Goal: Task Accomplishment & Management: Complete application form

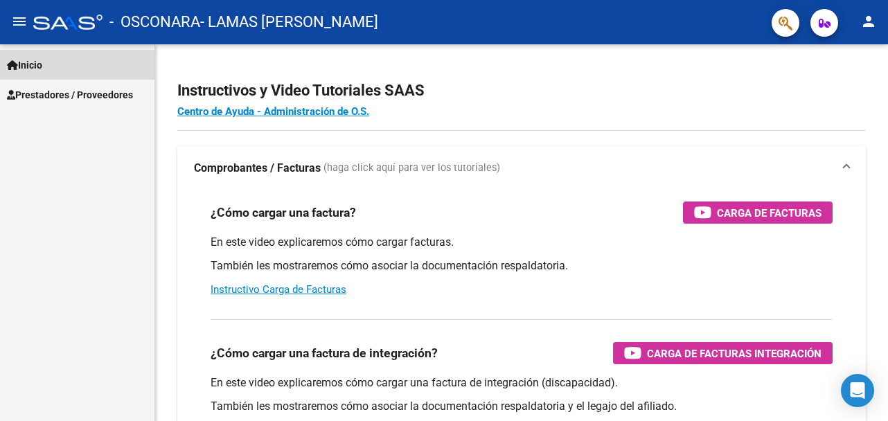
click at [85, 64] on link "Inicio" at bounding box center [77, 65] width 155 height 30
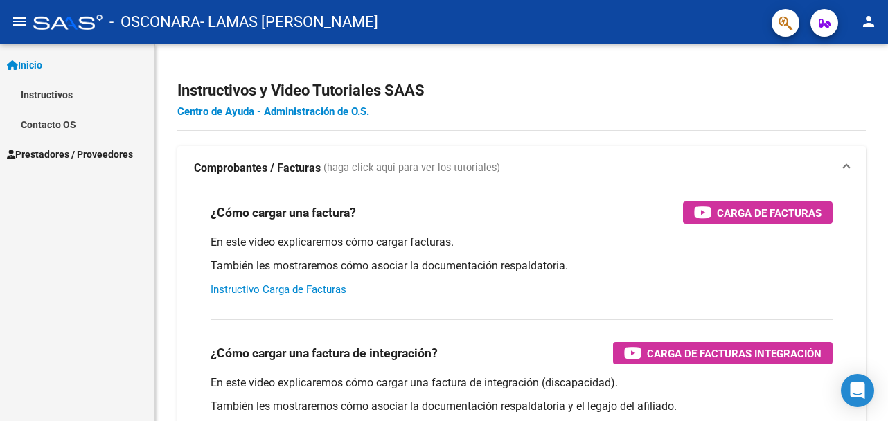
click at [84, 148] on span "Prestadores / Proveedores" at bounding box center [70, 154] width 126 height 15
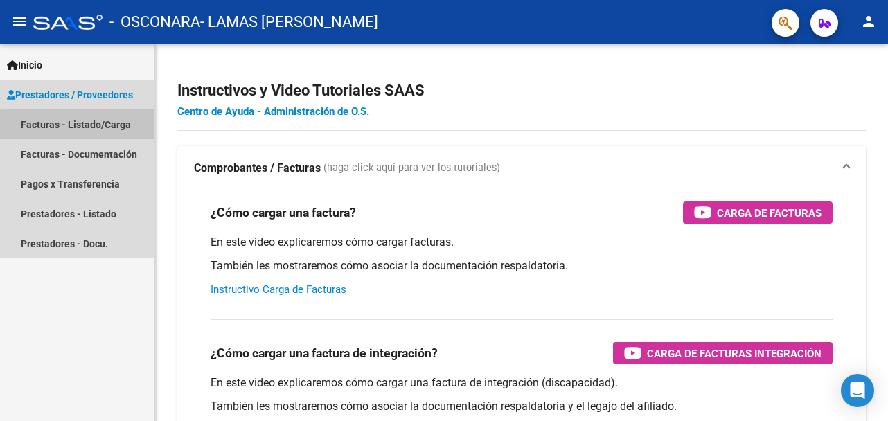
click at [87, 130] on link "Facturas - Listado/Carga" at bounding box center [77, 124] width 155 height 30
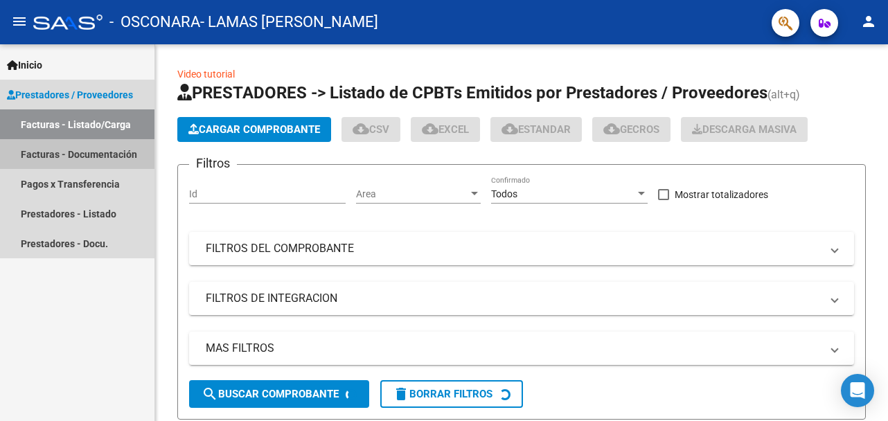
click at [79, 160] on link "Facturas - Documentación" at bounding box center [77, 154] width 155 height 30
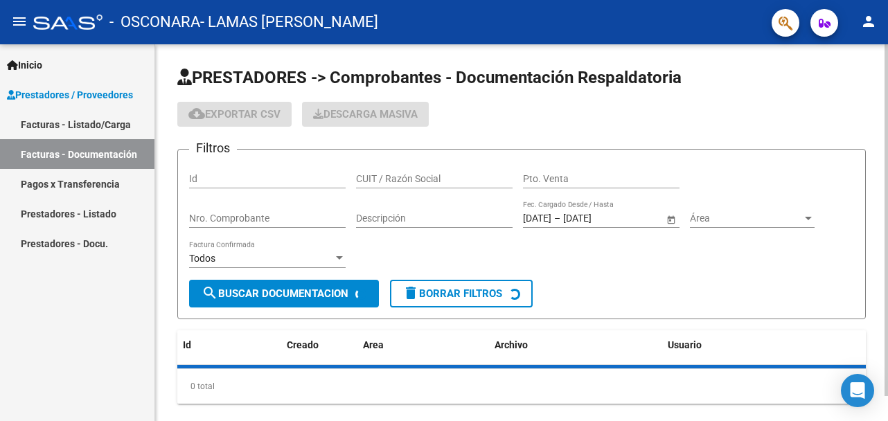
click at [513, 107] on div "cloud_download Exportar CSV Descarga Masiva" at bounding box center [521, 114] width 689 height 25
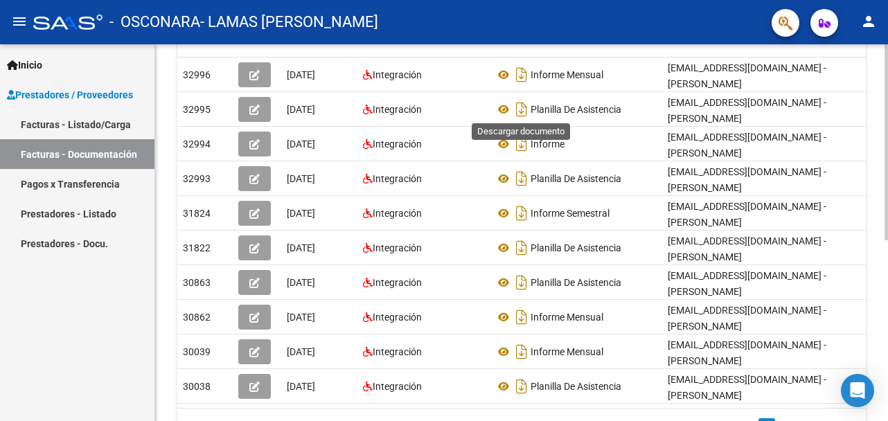
scroll to position [305, 0]
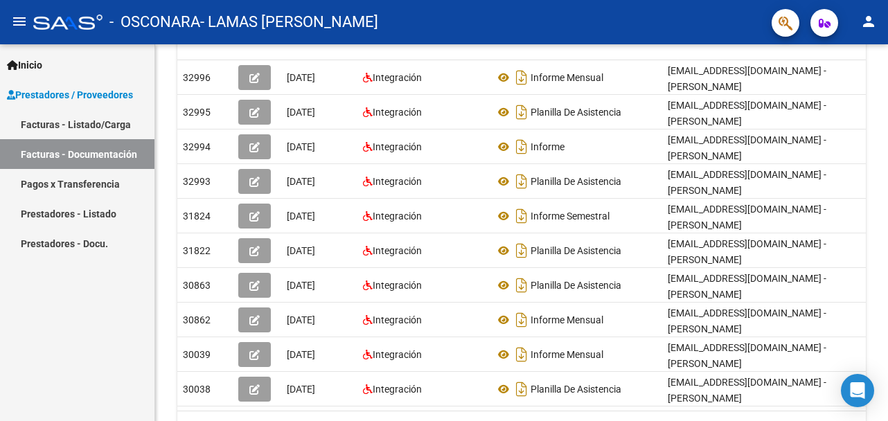
click at [94, 119] on link "Facturas - Listado/Carga" at bounding box center [77, 124] width 155 height 30
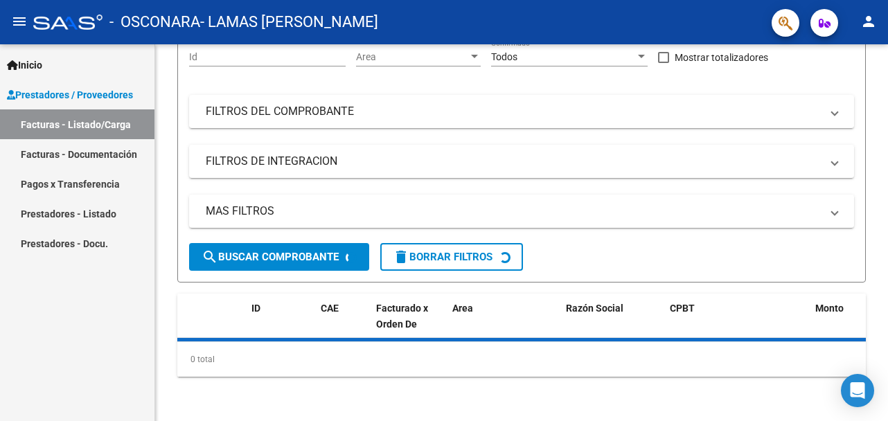
scroll to position [137, 0]
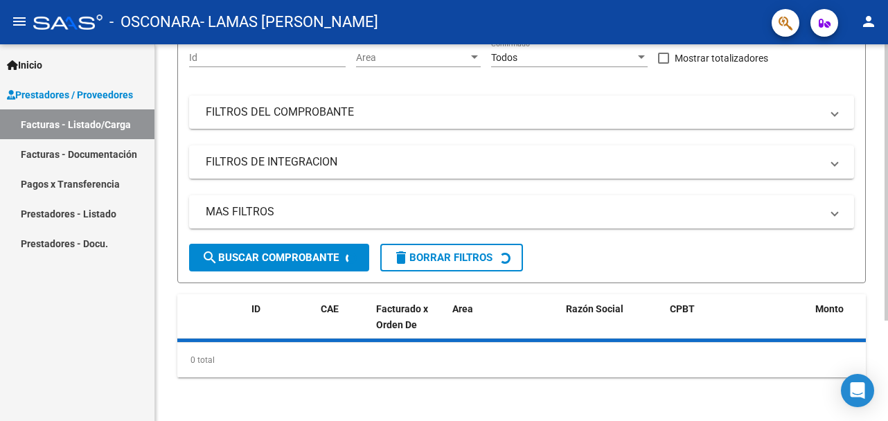
click at [876, 149] on div "Video tutorial PRESTADORES -> Listado de CPBTs Emitidos por Prestadores / Prove…" at bounding box center [521, 165] width 733 height 514
click at [872, 137] on div "Video tutorial PRESTADORES -> Listado de CPBTs Emitidos por Prestadores / Prove…" at bounding box center [521, 165] width 733 height 514
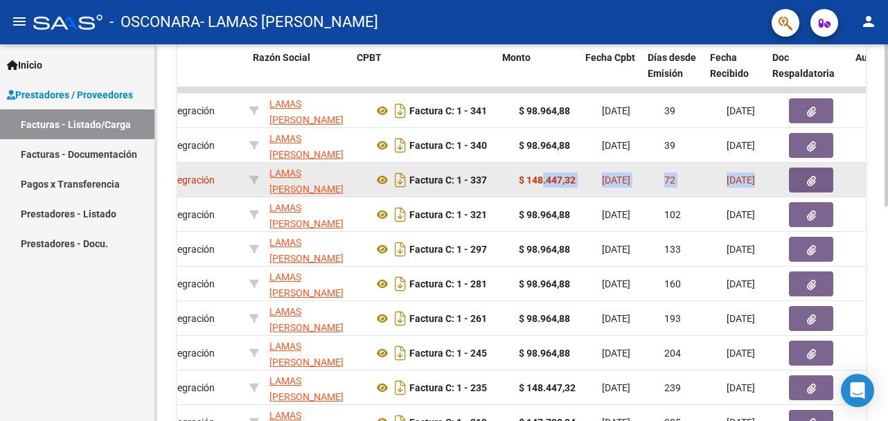
scroll to position [0, 316]
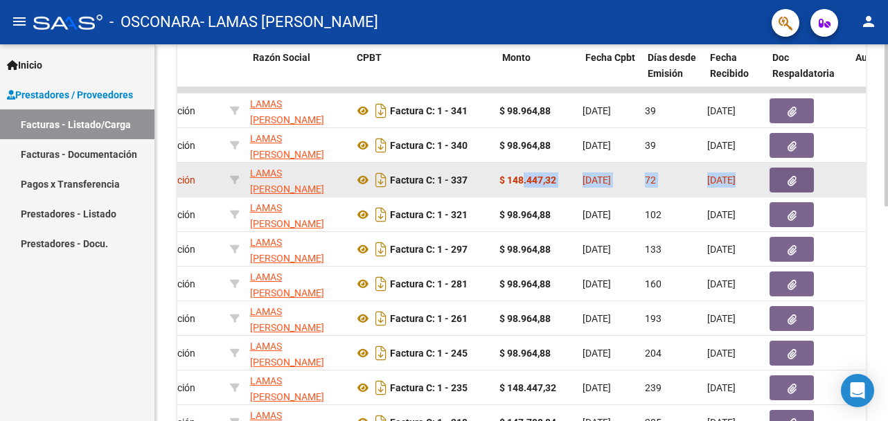
drag, startPoint x: 839, startPoint y: 179, endPoint x: 855, endPoint y: 178, distance: 16.7
click at [732, 179] on span "[DATE]" at bounding box center [722, 180] width 28 height 11
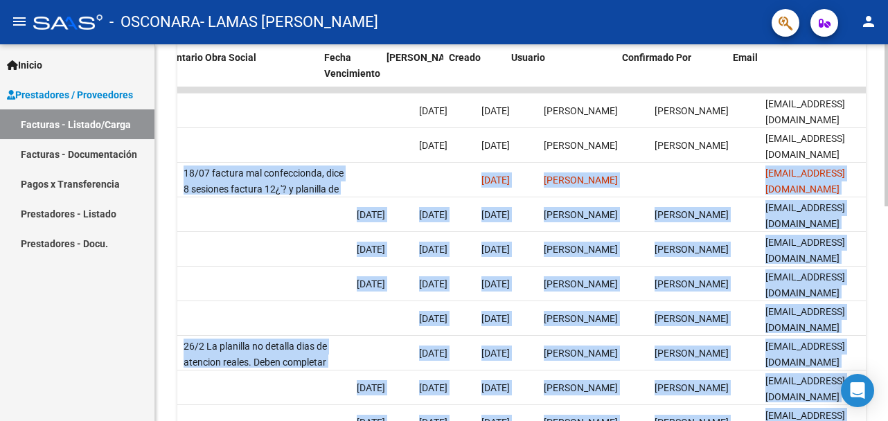
scroll to position [0, 2233]
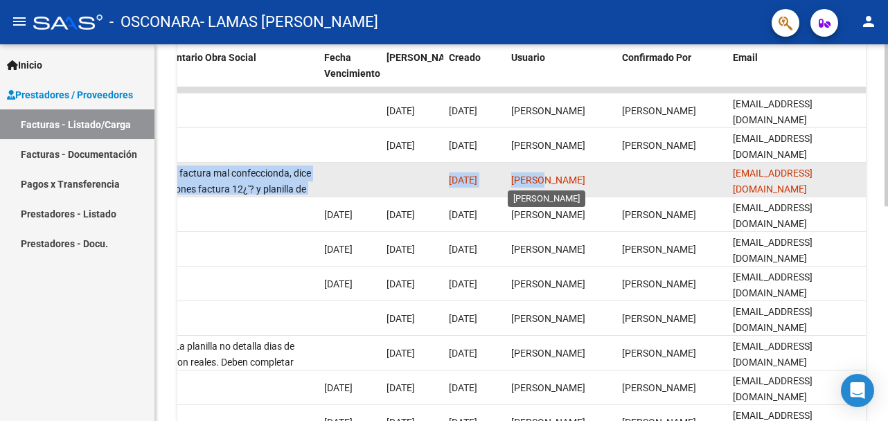
drag, startPoint x: 732, startPoint y: 179, endPoint x: 539, endPoint y: 177, distance: 192.7
click at [539, 177] on span "[PERSON_NAME]" at bounding box center [548, 180] width 74 height 11
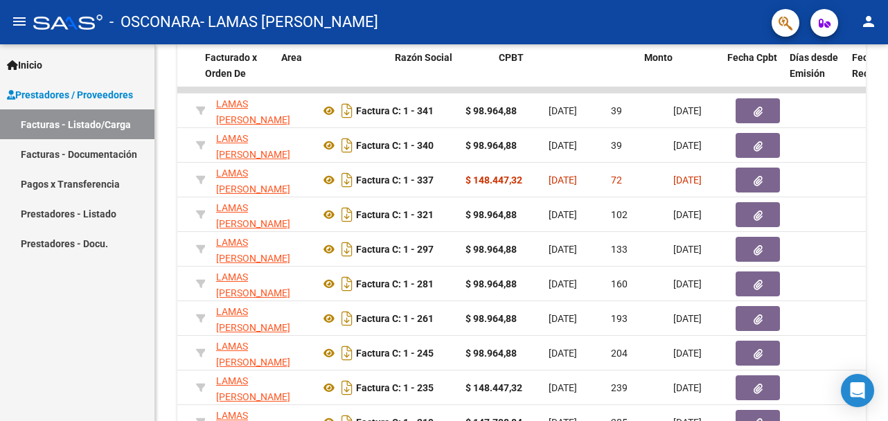
scroll to position [0, 0]
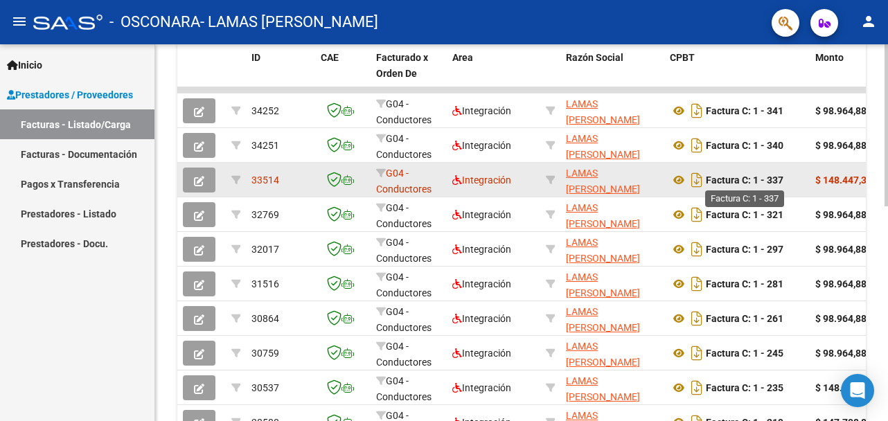
drag, startPoint x: 498, startPoint y: 172, endPoint x: 741, endPoint y: 177, distance: 243.3
click at [790, 186] on div "Factura C: 1 - 337" at bounding box center [737, 180] width 134 height 22
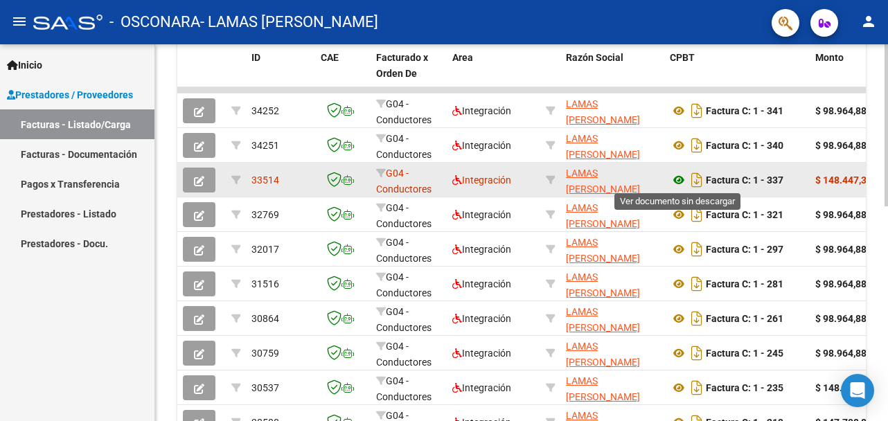
click at [678, 175] on icon at bounding box center [679, 180] width 18 height 17
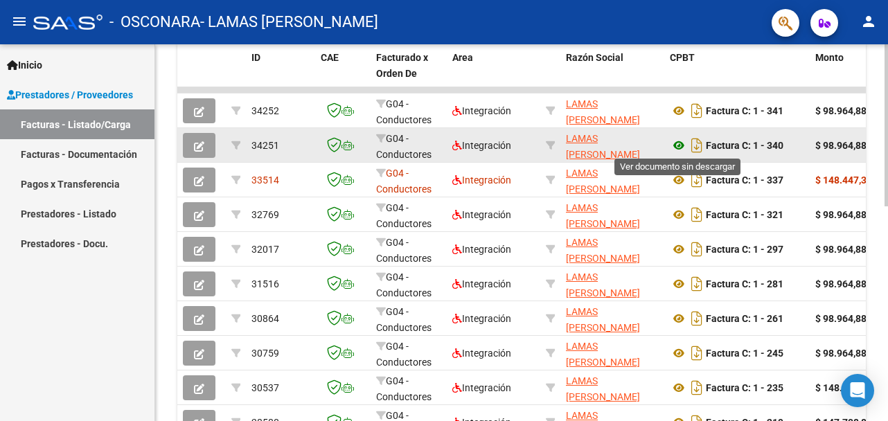
click at [674, 146] on icon at bounding box center [679, 145] width 18 height 17
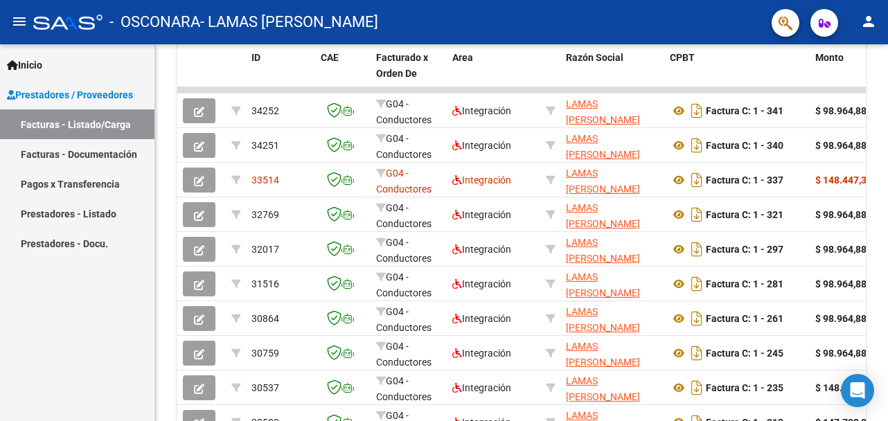
click at [55, 91] on span "Prestadores / Proveedores" at bounding box center [70, 94] width 126 height 15
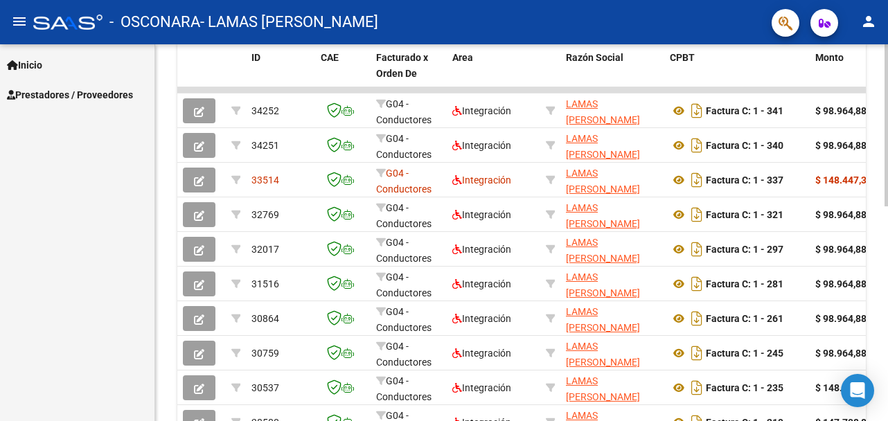
scroll to position [11, 0]
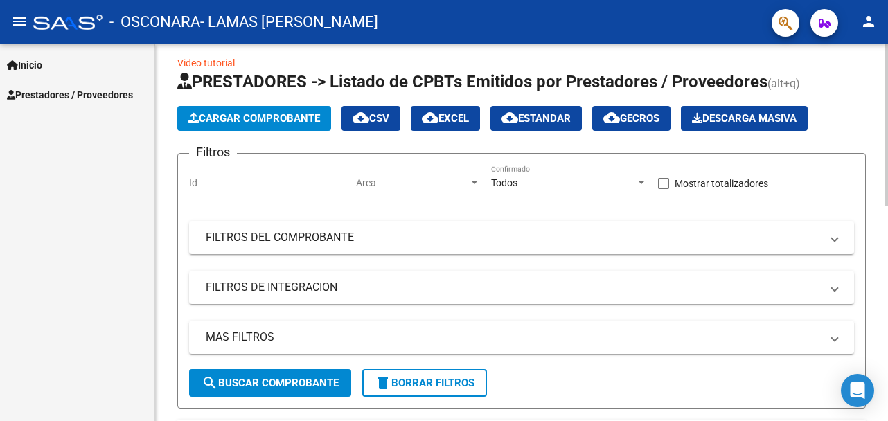
click at [286, 119] on span "Cargar Comprobante" at bounding box center [254, 118] width 132 height 12
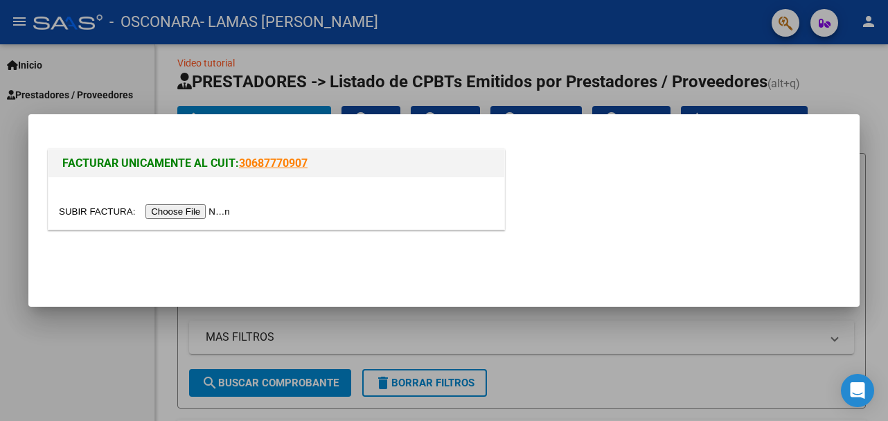
click at [222, 211] on input "file" at bounding box center [146, 211] width 175 height 15
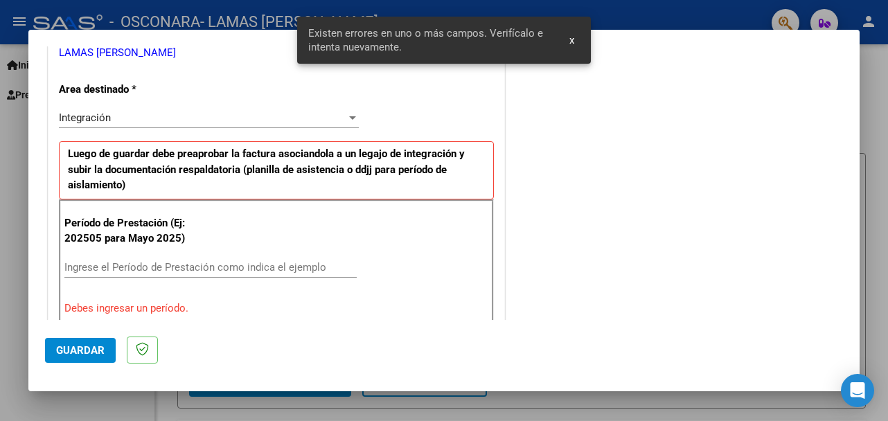
scroll to position [333, 0]
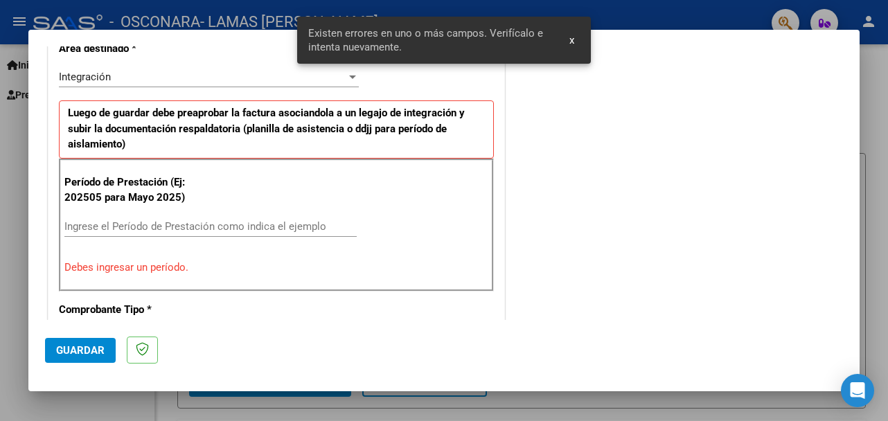
click at [517, 211] on div "COMENTARIOS Comentarios del Prestador / Gerenciador:" at bounding box center [675, 366] width 335 height 1272
click at [860, 70] on div at bounding box center [444, 210] width 888 height 421
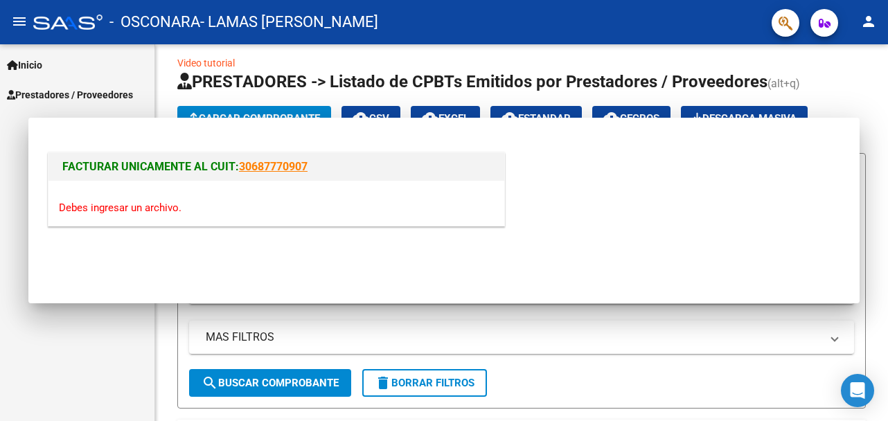
scroll to position [0, 0]
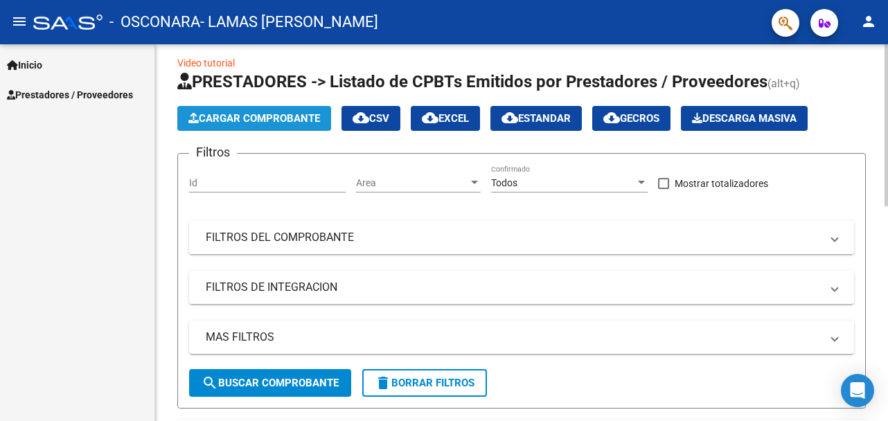
click at [267, 125] on button "Cargar Comprobante" at bounding box center [254, 118] width 154 height 25
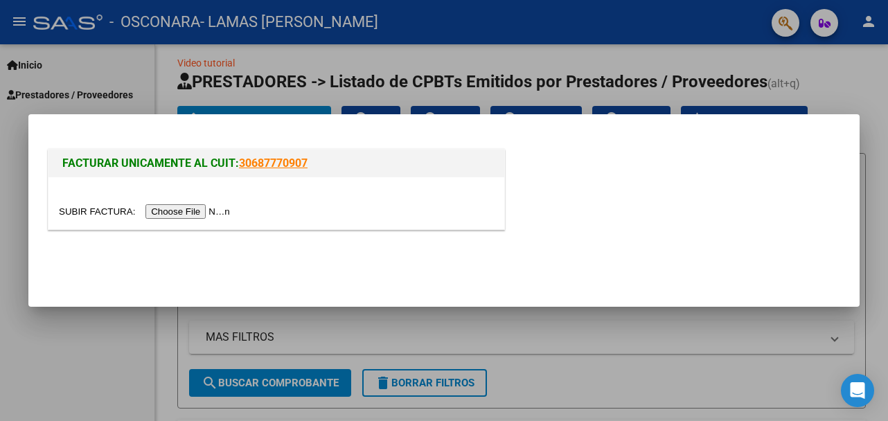
click at [204, 214] on input "file" at bounding box center [146, 211] width 175 height 15
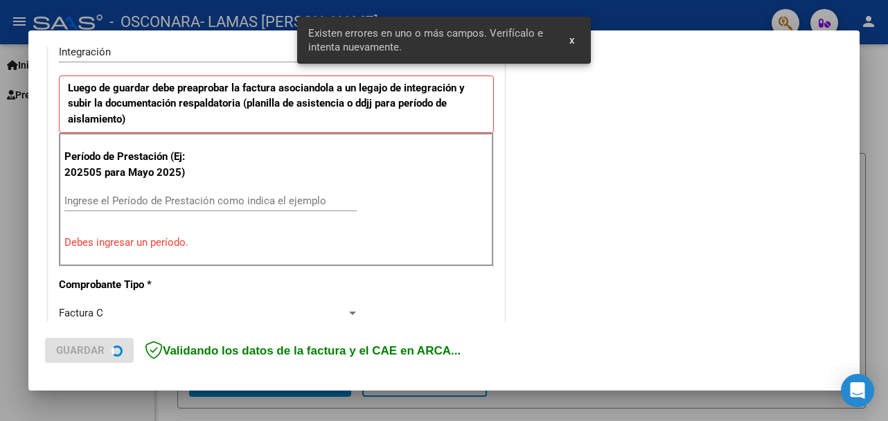
scroll to position [359, 0]
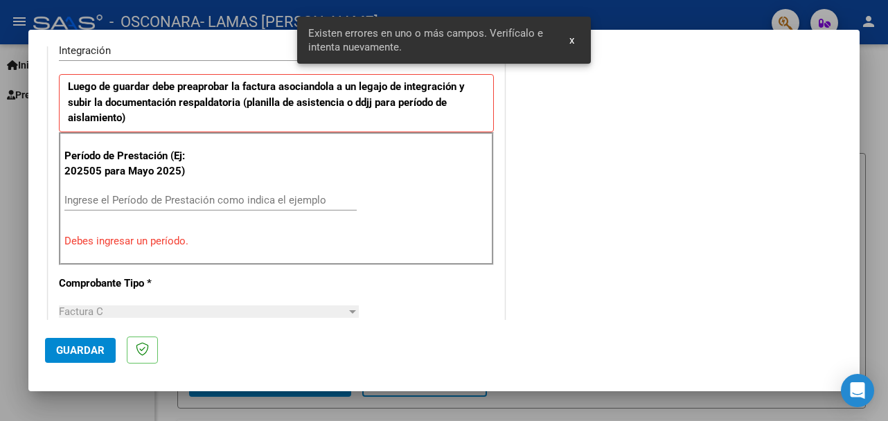
click at [550, 238] on div "COMENTARIOS Comentarios del Prestador / Gerenciador:" at bounding box center [675, 339] width 335 height 1272
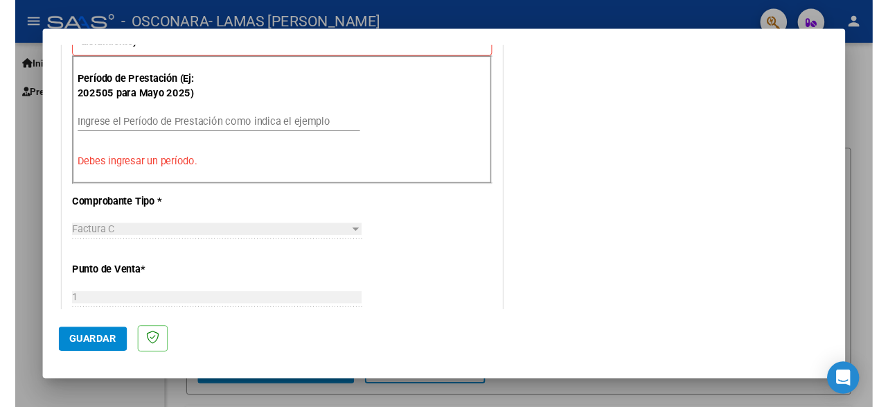
scroll to position [448, 0]
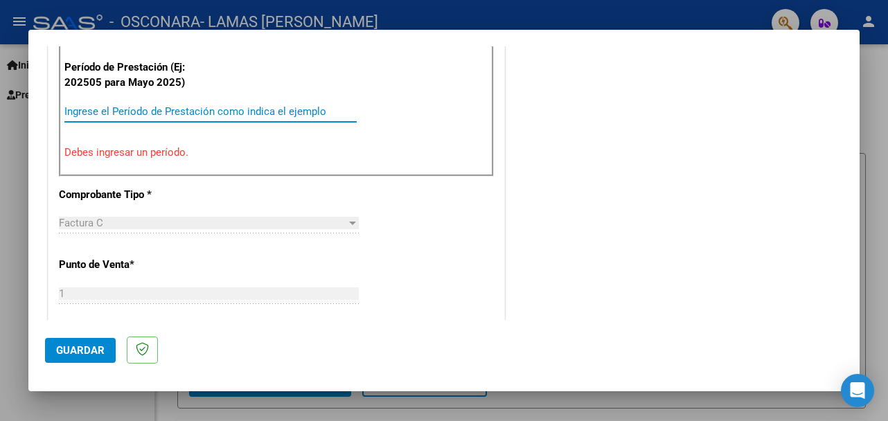
click at [246, 109] on input "Ingrese el Período de Prestación como indica el ejemplo" at bounding box center [210, 111] width 292 height 12
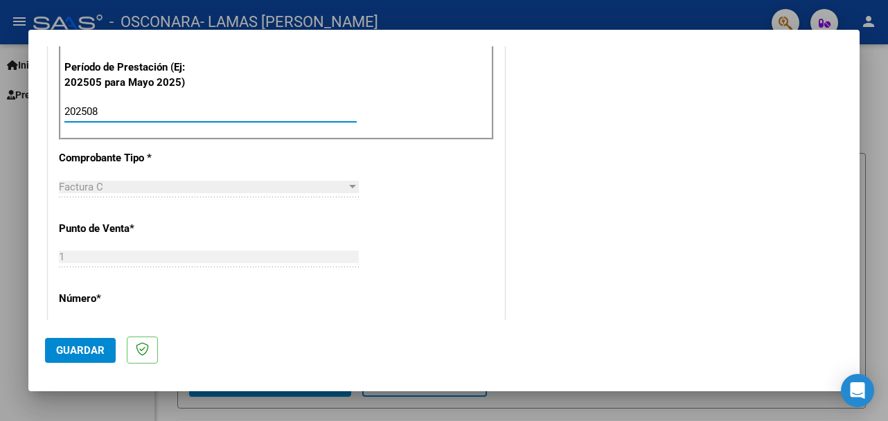
type input "202508"
click at [452, 229] on div "CUIT * 23-41332781-4 Ingresar CUIT ANALISIS PRESTADOR [PERSON_NAME] [PERSON_NAM…" at bounding box center [277, 310] width 456 height 1074
click at [613, 181] on div "COMENTARIOS Comentarios del Prestador / Gerenciador:" at bounding box center [675, 233] width 335 height 1236
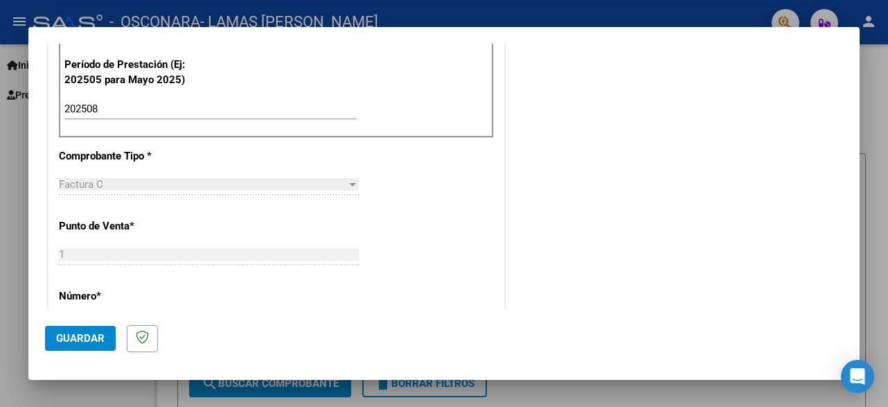
click at [468, 193] on div "CUIT * 23-41332781-4 Ingresar CUIT ANALISIS PRESTADOR [PERSON_NAME] [PERSON_NAM…" at bounding box center [277, 307] width 456 height 1074
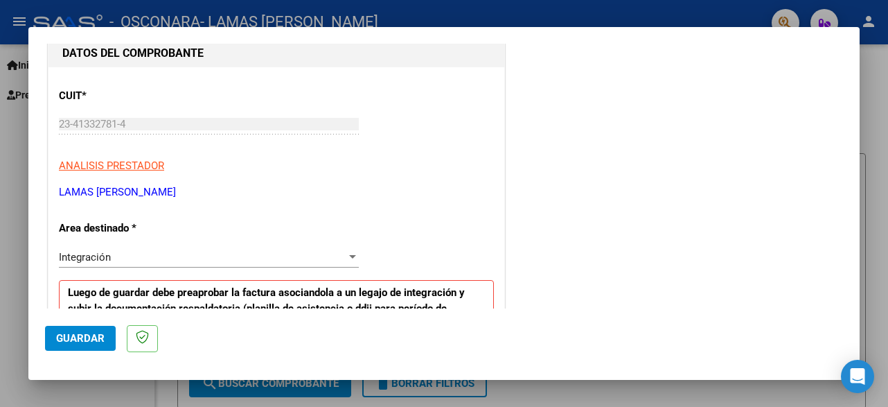
scroll to position [0, 0]
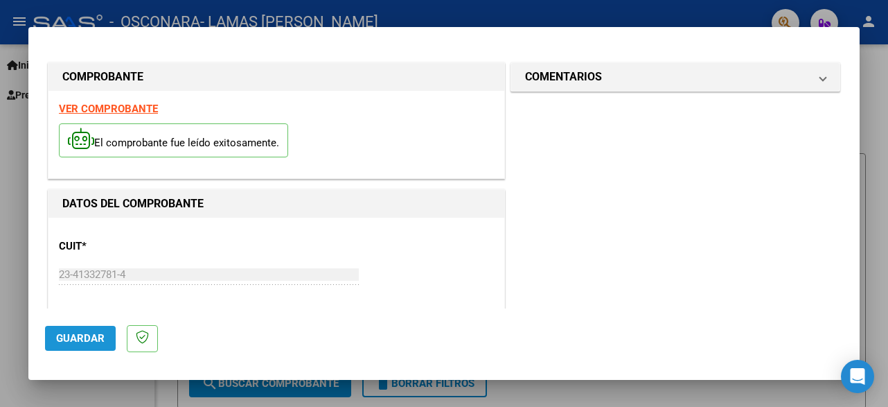
click at [78, 333] on span "Guardar" at bounding box center [80, 338] width 49 height 12
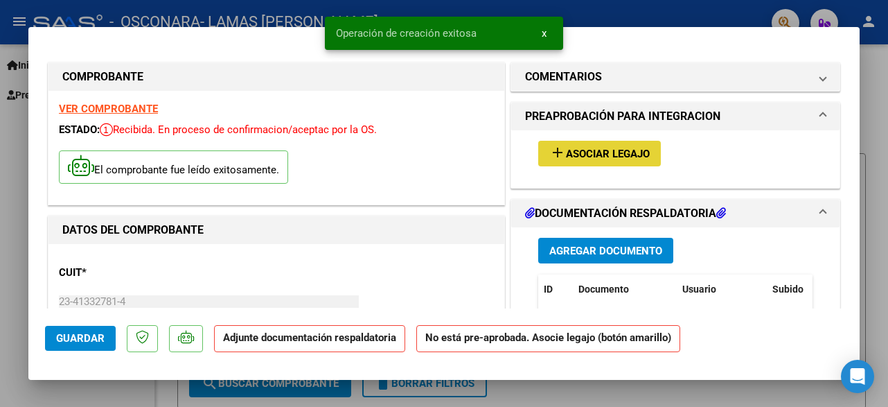
click at [617, 159] on span "Asociar Legajo" at bounding box center [608, 154] width 84 height 12
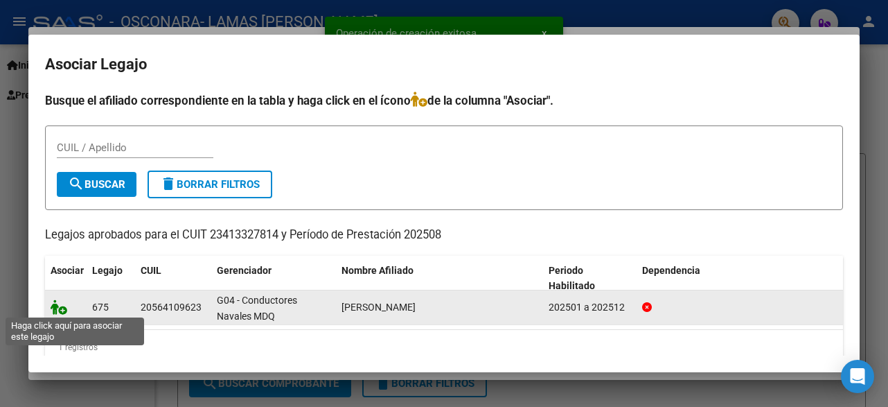
click at [62, 312] on icon at bounding box center [59, 306] width 17 height 15
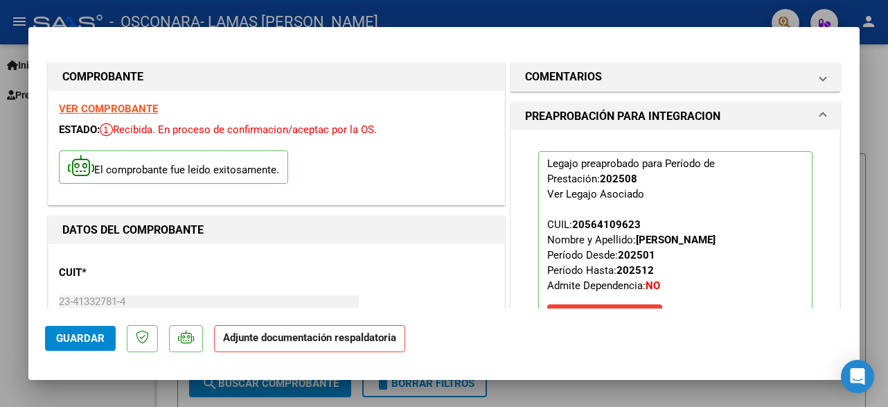
click at [511, 186] on div "Legajo preaprobado para Período de Prestación: 202508 Ver Legajo Asociado CUIL:…" at bounding box center [675, 248] width 328 height 237
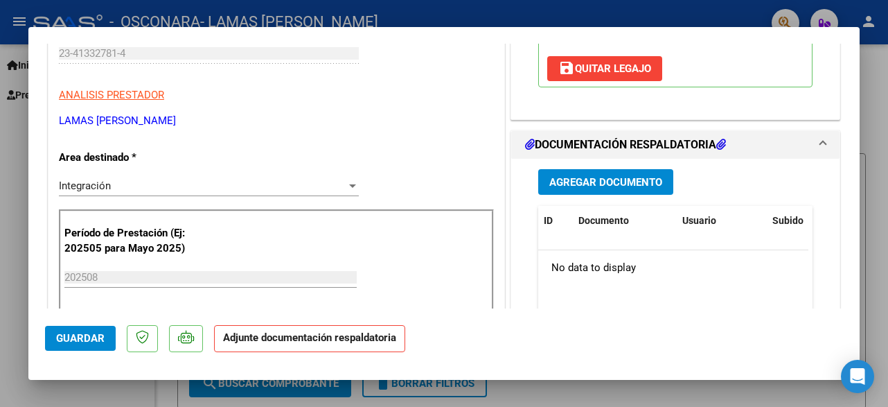
scroll to position [265, 0]
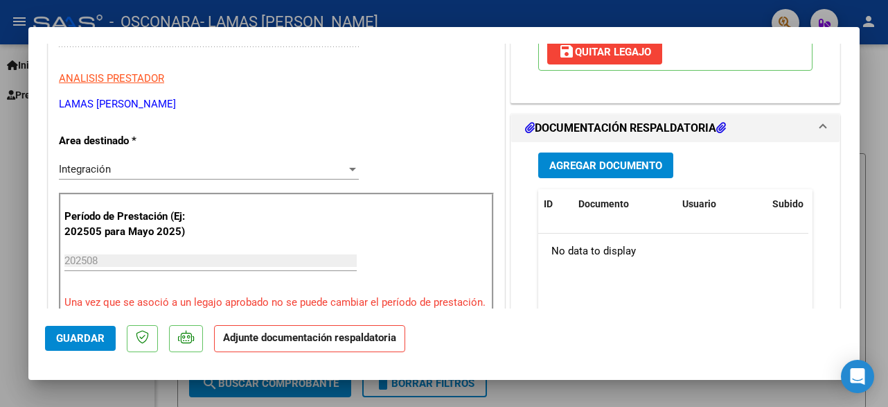
drag, startPoint x: 859, startPoint y: 88, endPoint x: 851, endPoint y: 139, distance: 52.0
click at [851, 139] on mat-dialog-content "COMPROBANTE VER COMPROBANTE ESTADO: Recibida. En proceso de confirmacion/acepta…" at bounding box center [444, 176] width 832 height 265
click at [624, 159] on span "Agregar Documento" at bounding box center [606, 165] width 113 height 12
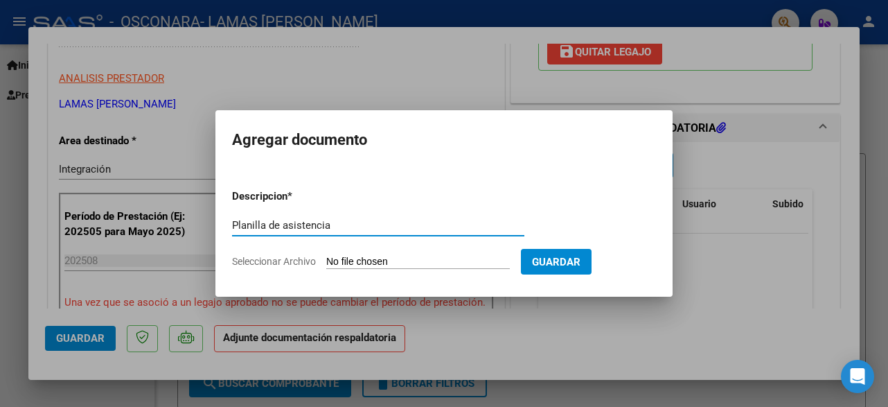
type input "Planilla de asistencia"
click at [373, 261] on input "Seleccionar Archivo" at bounding box center [418, 262] width 184 height 13
type input "C:\fakepath\[PERSON_NAME] planilla agosto.pdf"
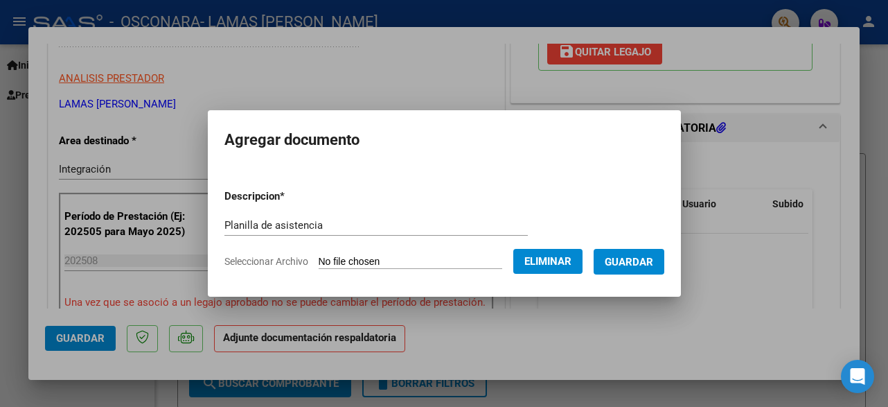
click at [653, 265] on span "Guardar" at bounding box center [629, 262] width 49 height 12
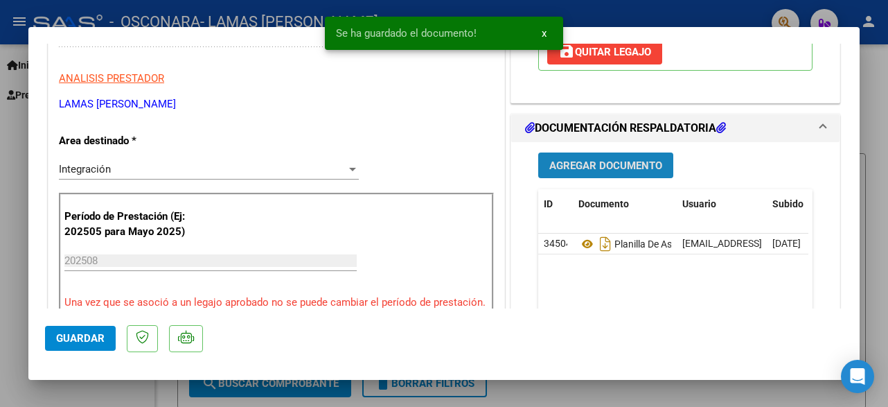
click at [579, 159] on span "Agregar Documento" at bounding box center [606, 165] width 113 height 12
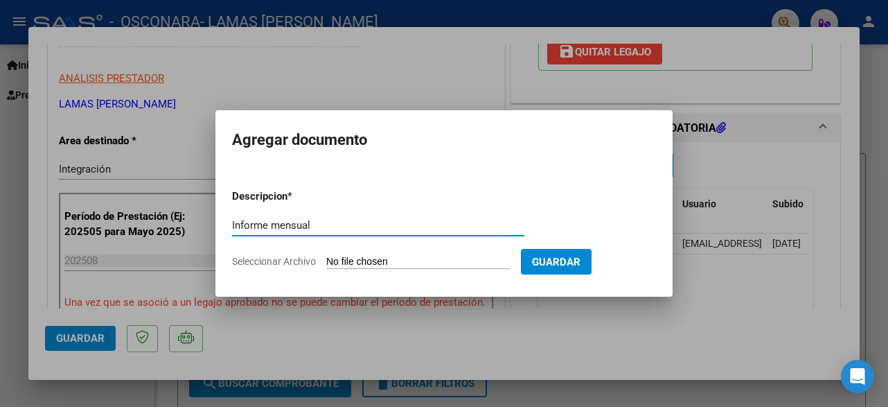
type input "Informe mensual"
click at [385, 261] on input "Seleccionar Archivo" at bounding box center [418, 262] width 184 height 13
type input "C:\fakepath\INFORME MENSUAL_ [PERSON_NAME].pdf"
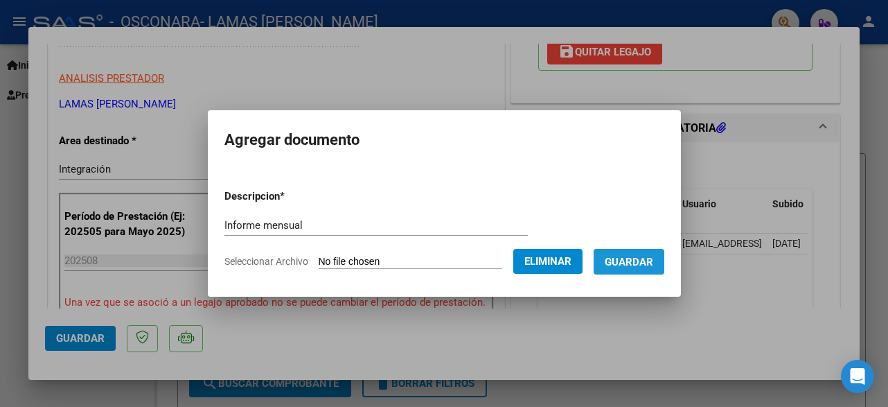
click at [646, 265] on span "Guardar" at bounding box center [629, 262] width 49 height 12
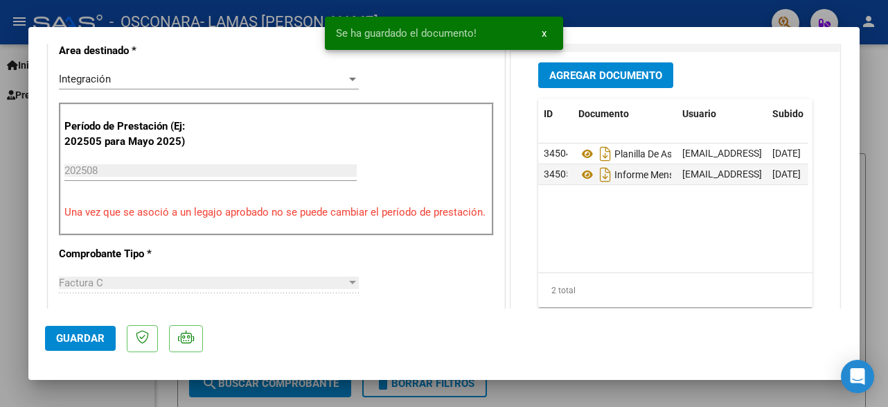
scroll to position [130, 0]
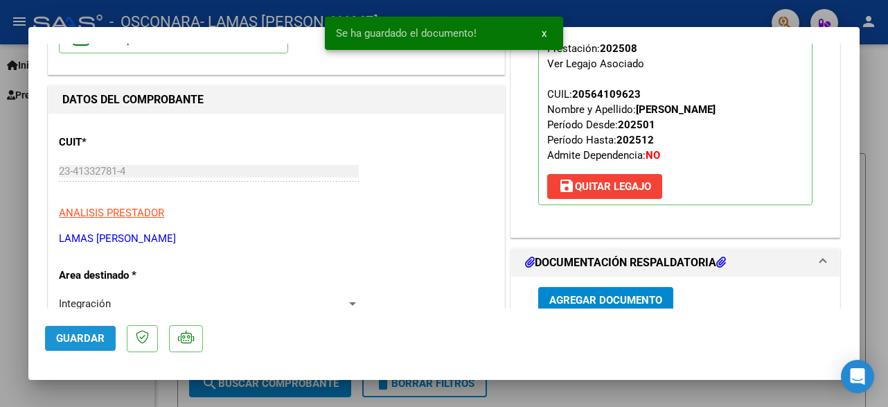
click at [62, 343] on span "Guardar" at bounding box center [80, 338] width 49 height 12
click at [876, 85] on div at bounding box center [444, 203] width 888 height 407
type input "$ 0,00"
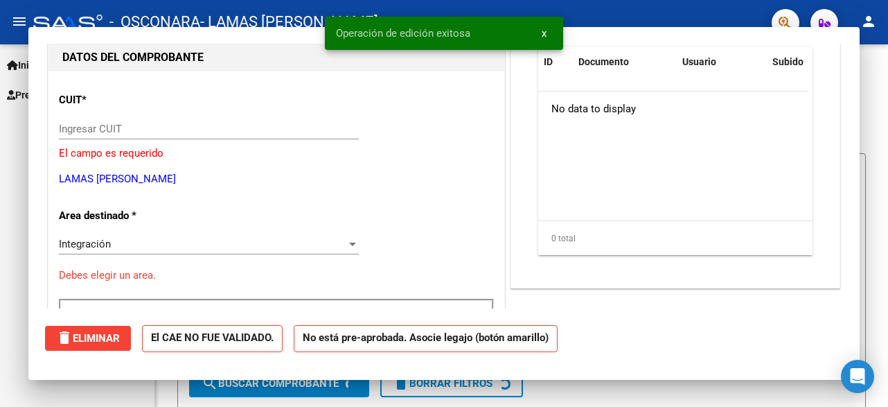
scroll to position [0, 0]
